Goal: Navigation & Orientation: Find specific page/section

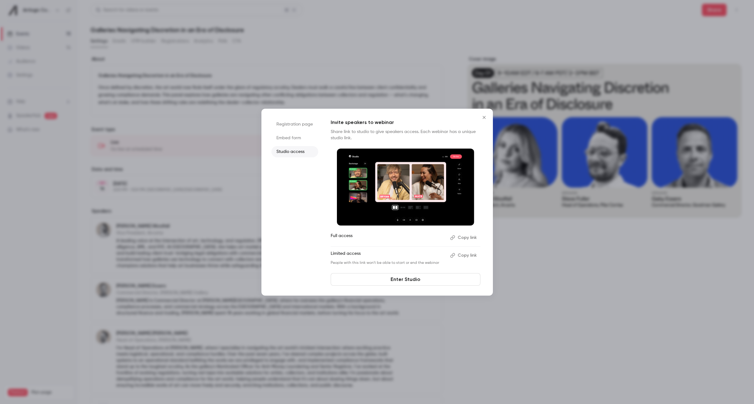
click at [486, 116] on icon "Close" at bounding box center [483, 117] width 7 height 5
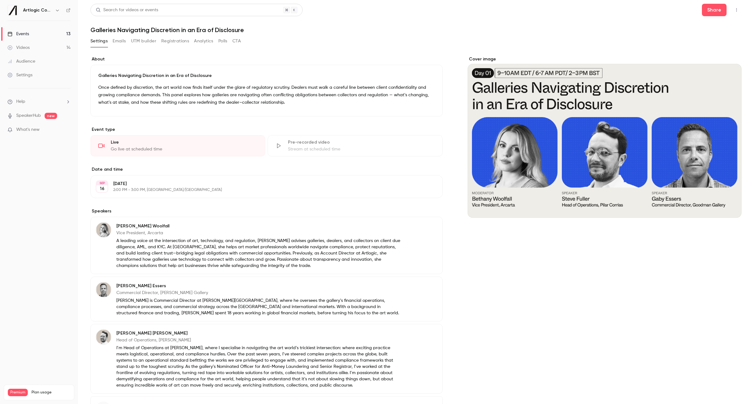
click at [28, 32] on div "Events" at bounding box center [18, 34] width 22 height 6
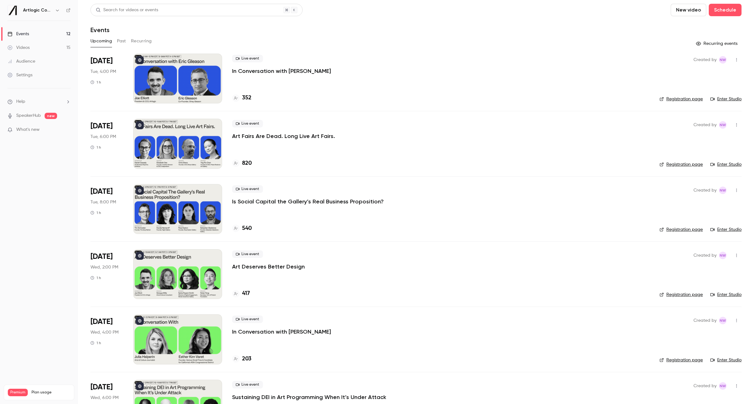
click at [736, 127] on button "button" at bounding box center [736, 125] width 10 height 10
click at [298, 135] on div at bounding box center [377, 202] width 754 height 404
click at [238, 136] on p "Art Fairs Are Dead. Long Live Art Fairs." at bounding box center [283, 135] width 103 height 7
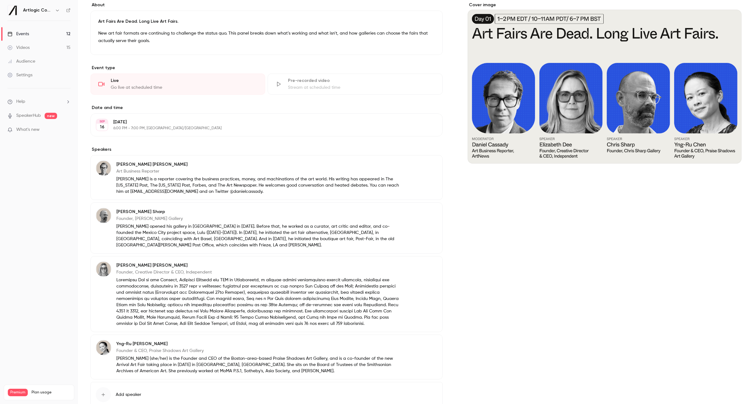
scroll to position [90, 0]
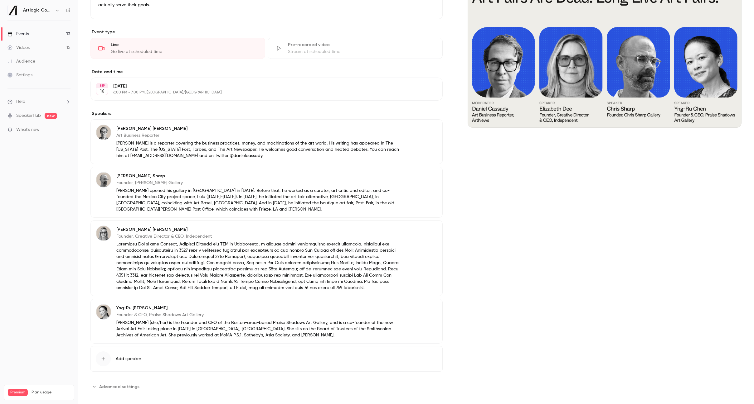
click at [119, 384] on span "Advanced settings" at bounding box center [119, 387] width 40 height 7
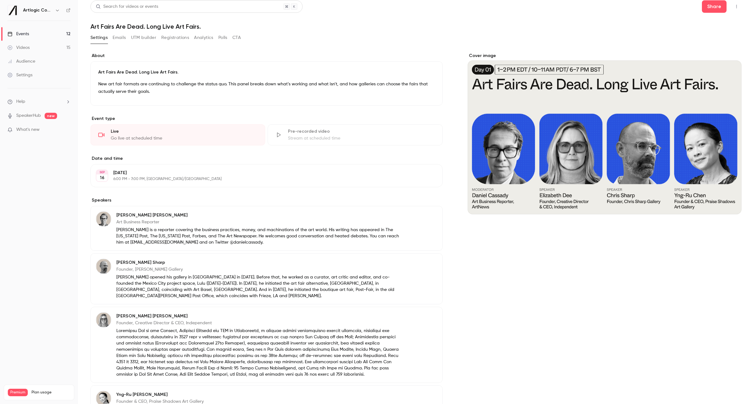
scroll to position [0, 0]
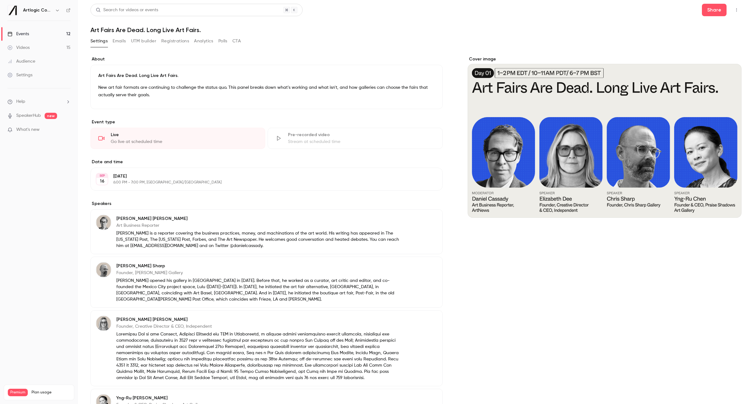
click at [124, 41] on button "Emails" at bounding box center [119, 41] width 13 height 10
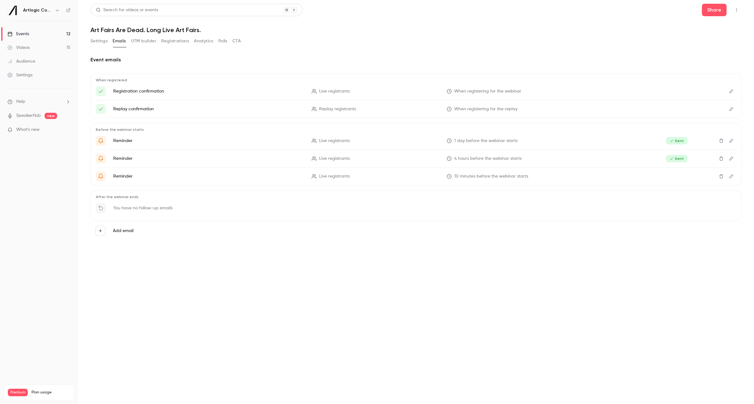
click at [145, 40] on button "UTM builder" at bounding box center [143, 41] width 25 height 10
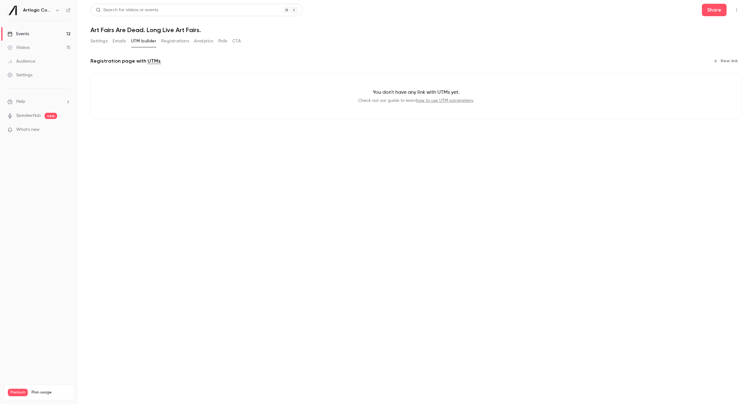
click at [171, 41] on button "Registrations" at bounding box center [175, 41] width 28 height 10
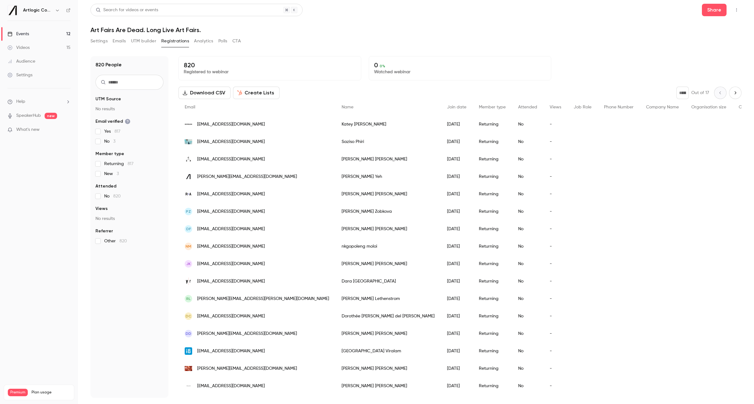
click at [202, 41] on button "Analytics" at bounding box center [203, 41] width 19 height 10
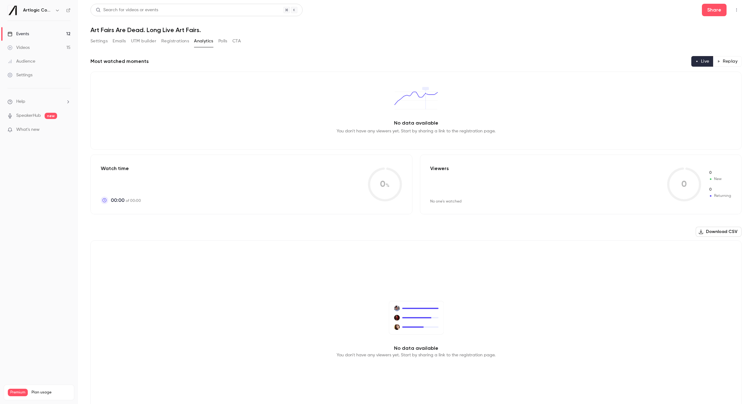
click at [180, 43] on button "Registrations" at bounding box center [175, 41] width 28 height 10
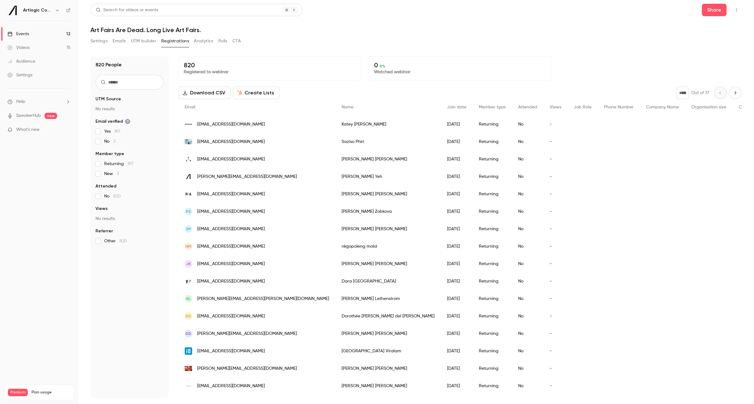
click at [22, 35] on div "Events" at bounding box center [18, 34] width 22 height 6
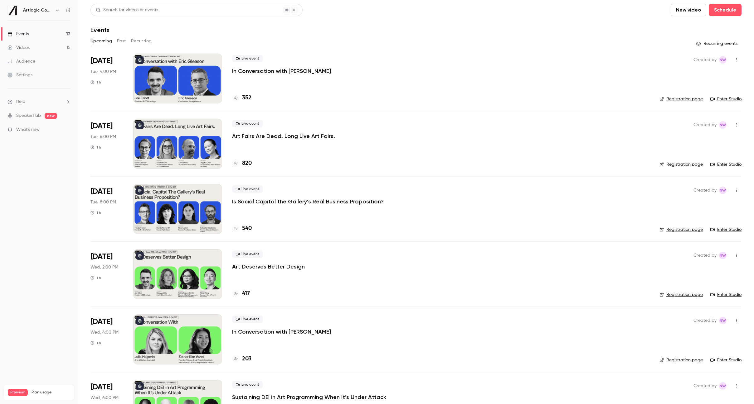
click at [119, 40] on button "Past" at bounding box center [121, 41] width 9 height 10
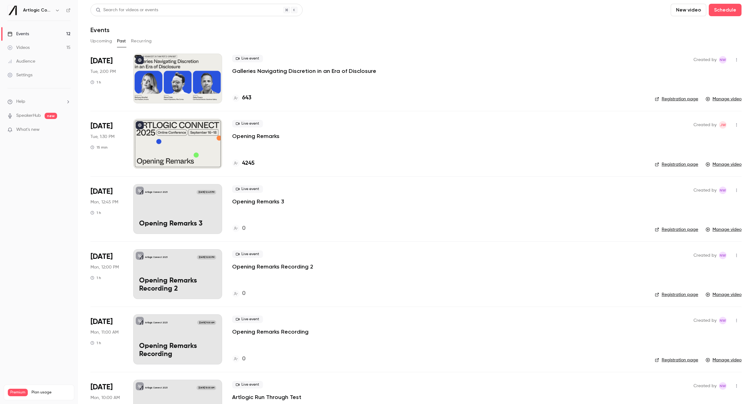
click at [725, 100] on link "Manage video" at bounding box center [723, 99] width 36 height 6
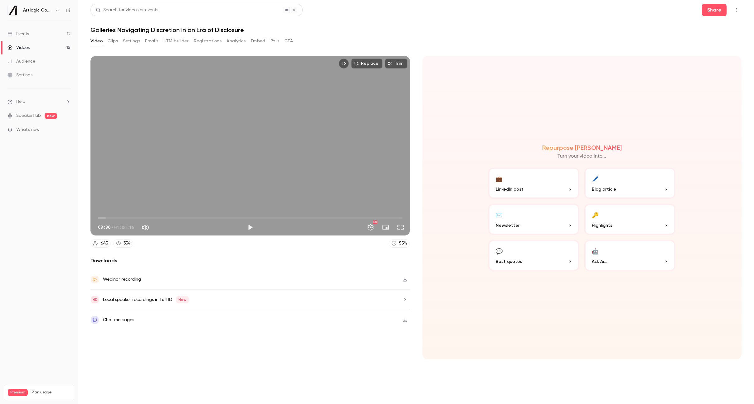
click at [112, 41] on button "Clips" at bounding box center [113, 41] width 10 height 10
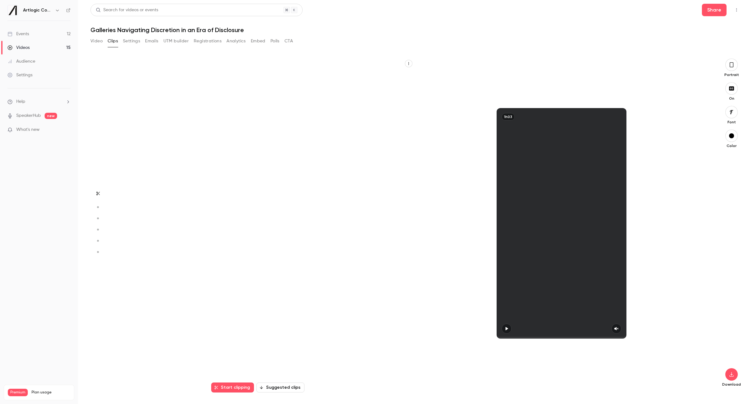
click at [135, 41] on button "Settings" at bounding box center [131, 41] width 17 height 10
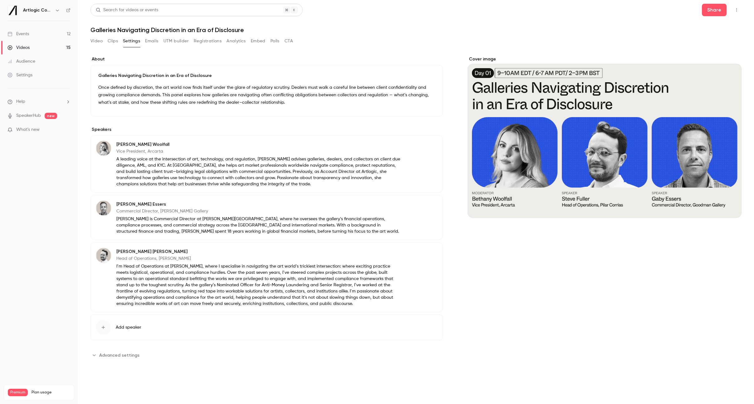
click at [97, 39] on button "Video" at bounding box center [96, 41] width 12 height 10
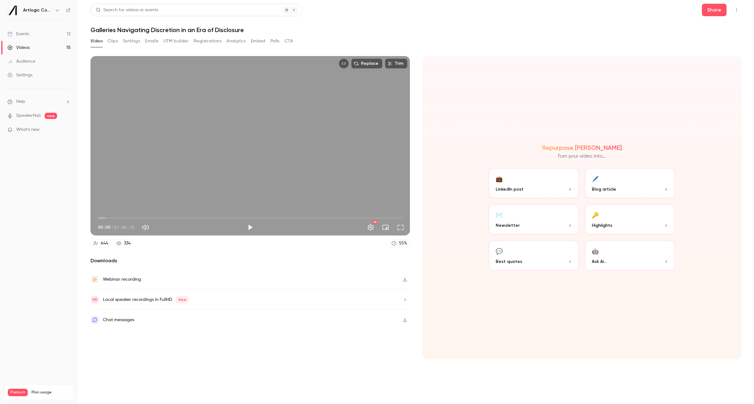
click at [147, 41] on button "Emails" at bounding box center [151, 41] width 13 height 10
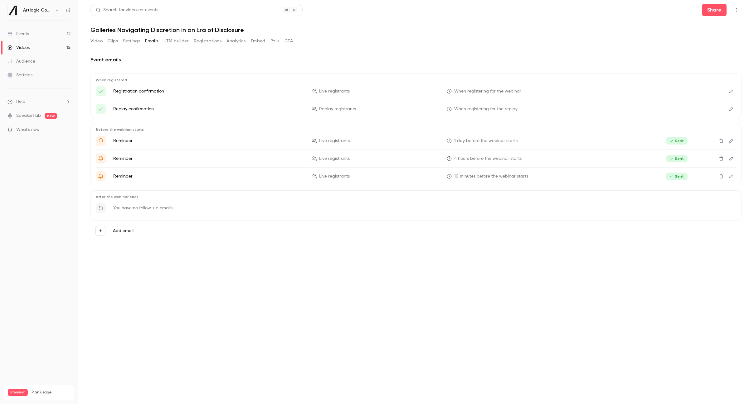
click at [171, 40] on button "UTM builder" at bounding box center [175, 41] width 25 height 10
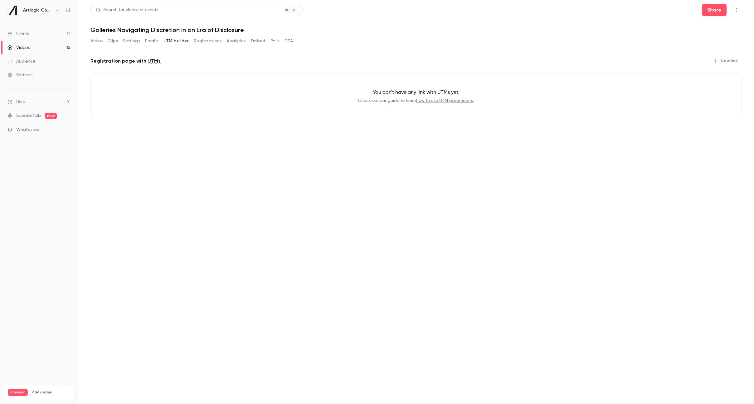
click at [201, 39] on button "Registrations" at bounding box center [208, 41] width 28 height 10
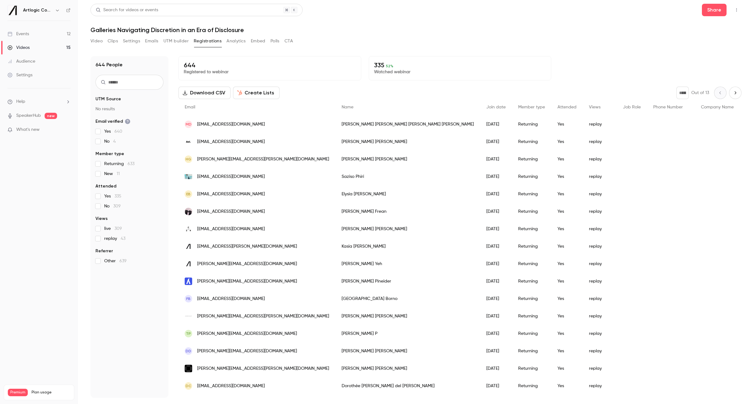
click at [231, 39] on button "Analytics" at bounding box center [235, 41] width 19 height 10
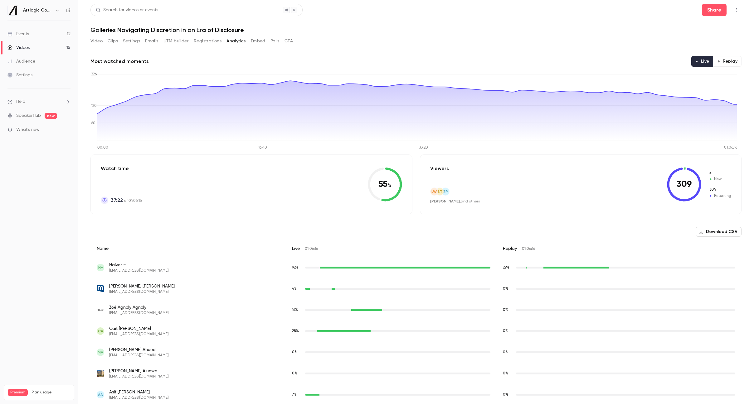
click at [262, 42] on button "Embed" at bounding box center [258, 41] width 15 height 10
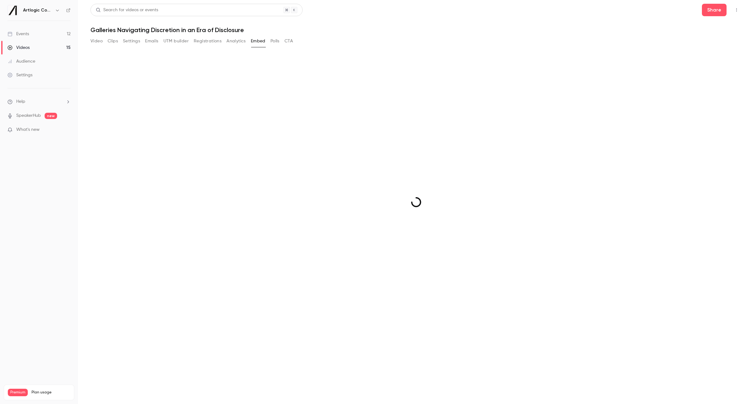
click at [275, 41] on button "Polls" at bounding box center [274, 41] width 9 height 10
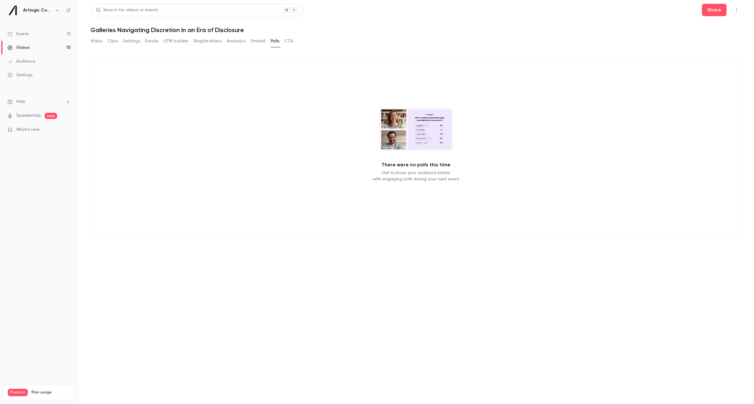
click at [288, 41] on button "CTA" at bounding box center [288, 41] width 8 height 10
click at [101, 41] on button "Video" at bounding box center [96, 41] width 12 height 10
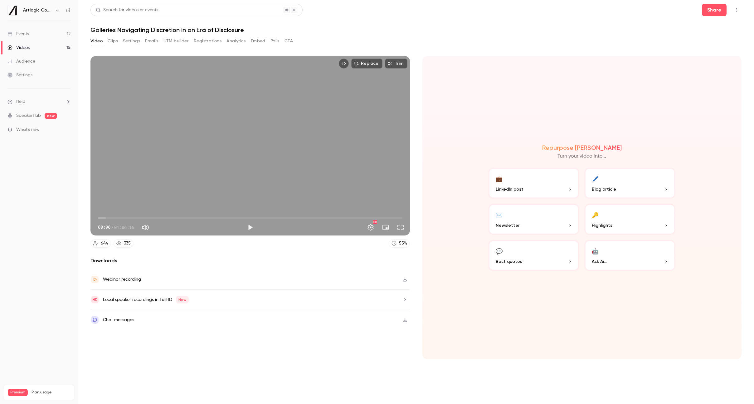
click at [732, 13] on button "Top Bar Actions" at bounding box center [736, 10] width 10 height 10
